Goal: Navigation & Orientation: Find specific page/section

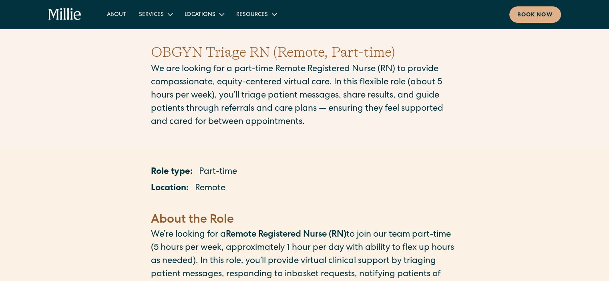
scroll to position [17, 0]
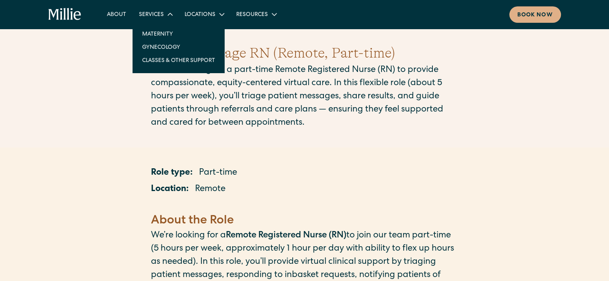
click at [150, 36] on link "Maternity" at bounding box center [179, 33] width 86 height 13
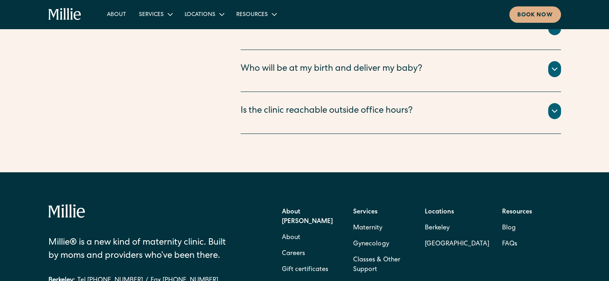
scroll to position [3014, 0]
click at [298, 246] on link "Careers" at bounding box center [293, 254] width 23 height 16
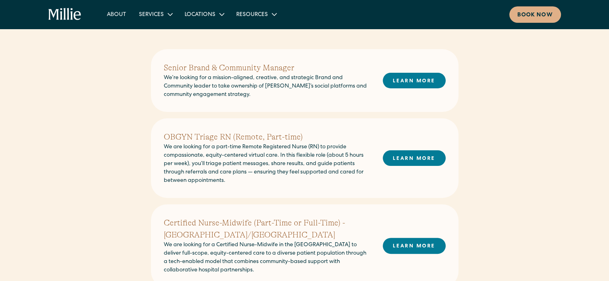
scroll to position [167, 0]
